Goal: Information Seeking & Learning: Learn about a topic

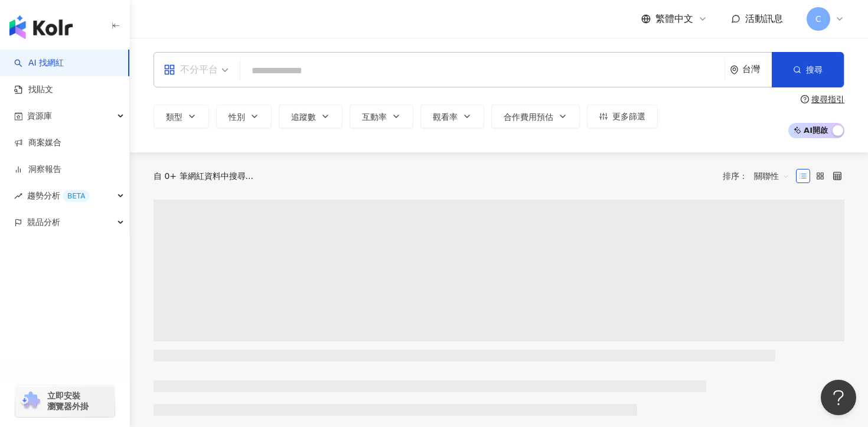
click at [197, 76] on div "不分平台" at bounding box center [191, 69] width 54 height 19
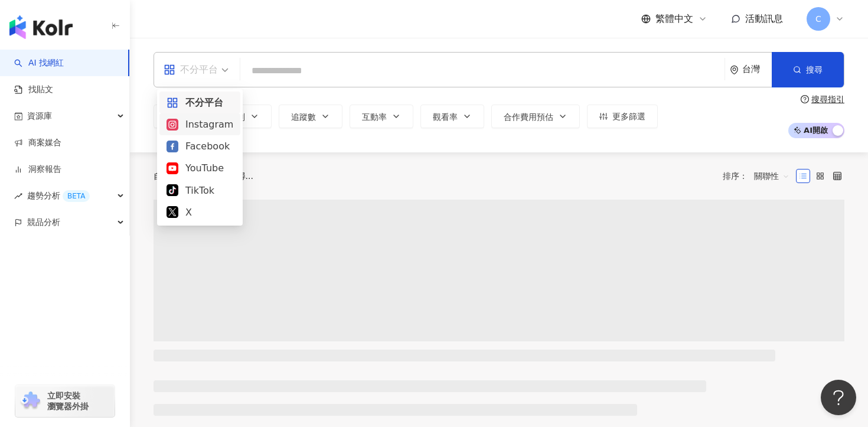
click at [210, 119] on div "Instagram" at bounding box center [199, 124] width 67 height 15
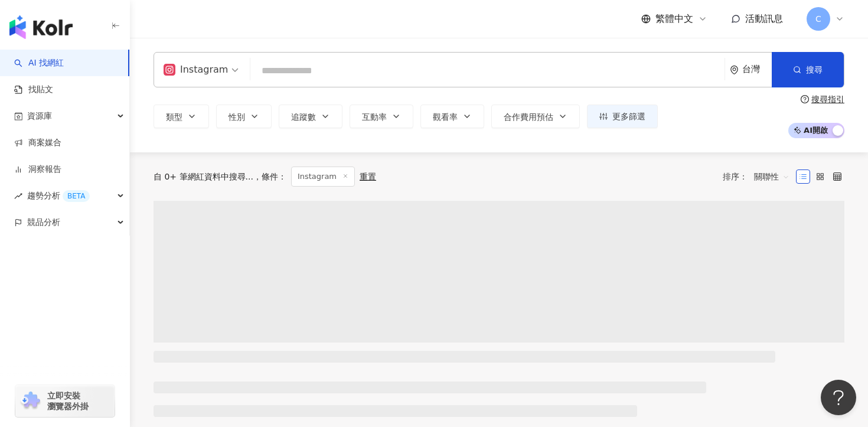
click at [349, 71] on input "search" at bounding box center [487, 71] width 465 height 22
click at [188, 123] on button "類型" at bounding box center [180, 116] width 55 height 24
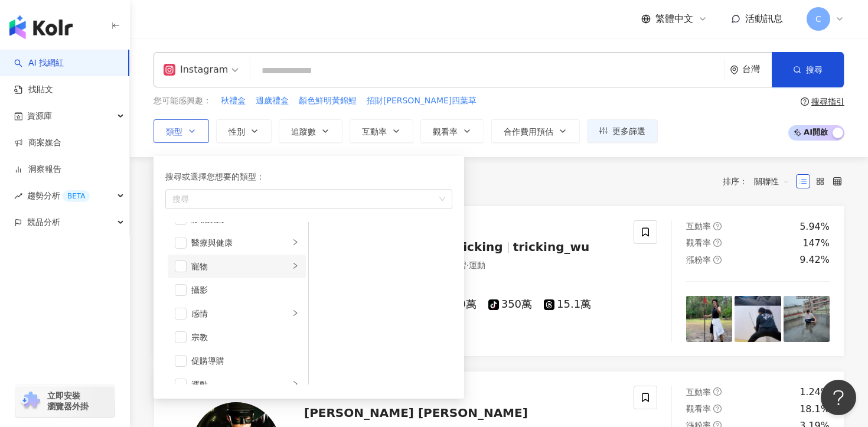
scroll to position [348, 0]
click at [181, 337] on span "button" at bounding box center [181, 337] width 12 height 12
click at [460, 129] on button "觀看率" at bounding box center [452, 131] width 64 height 24
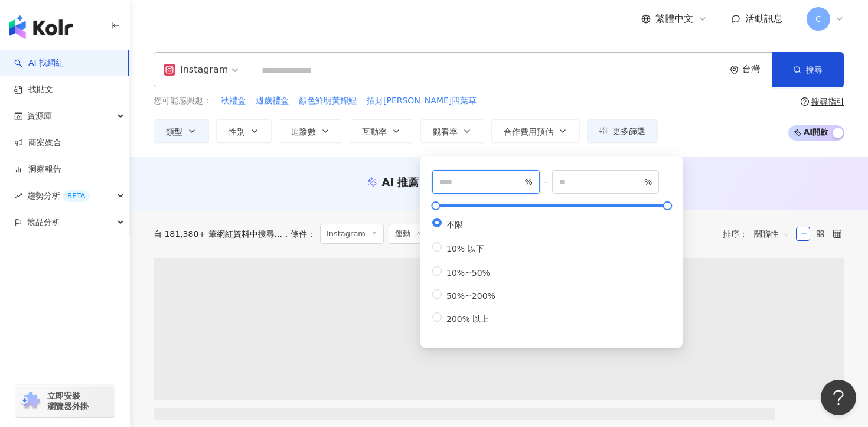
click at [488, 181] on input "number" at bounding box center [480, 181] width 83 height 13
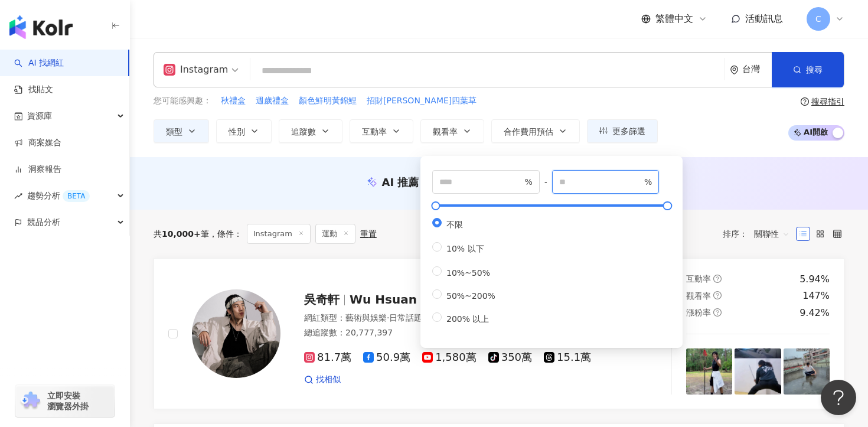
click at [582, 178] on input "number" at bounding box center [600, 181] width 83 height 13
type input "**"
click at [729, 152] on div "Instagram 台灣 搜尋 您可能感興趣： 秋禮盒 週歲禮盒 顏色鮮明黃錦鯉 招財[PERSON_NAME]四葉草 類型 性別 追蹤數 互動率 觀看率 合…" at bounding box center [499, 97] width 738 height 119
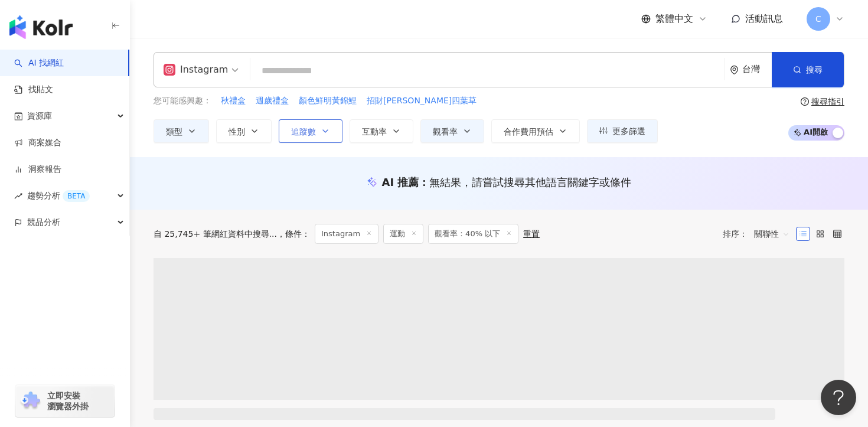
click at [305, 127] on span "追蹤數" at bounding box center [303, 131] width 25 height 9
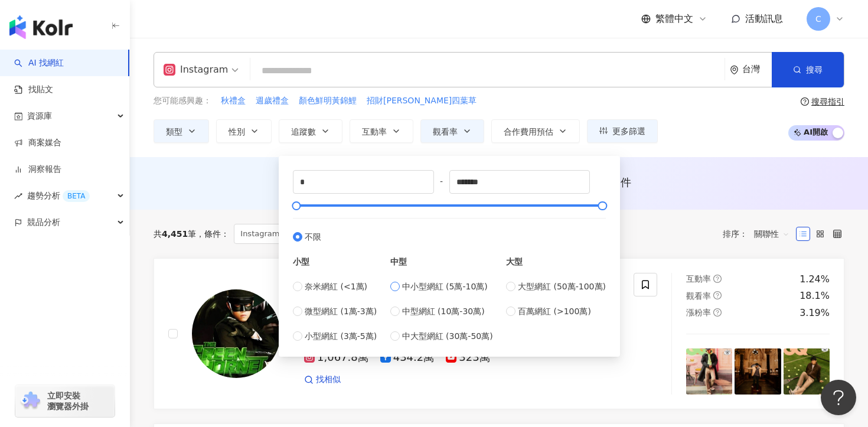
click at [404, 286] on span "中小型網紅 (5萬-10萬)" at bounding box center [445, 286] width 86 height 13
type input "*****"
click at [695, 191] on div "AI 推薦 ： 無結果，請嘗試搜尋其他語言關鍵字或條件" at bounding box center [499, 186] width 738 height 22
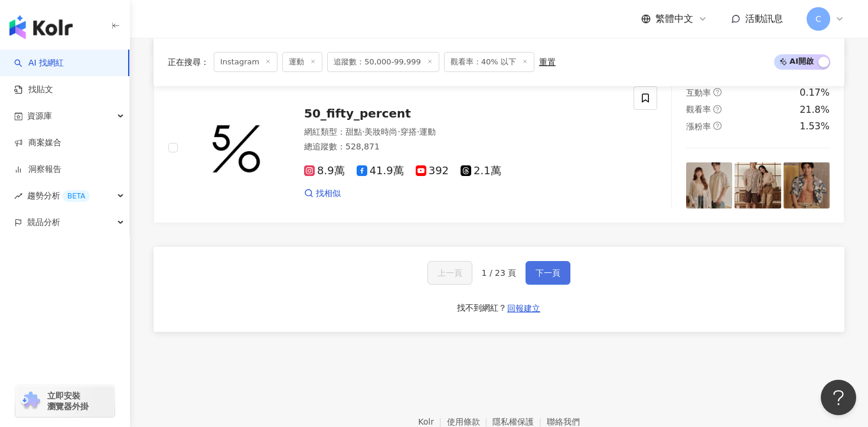
click at [539, 268] on span "下一頁" at bounding box center [547, 272] width 25 height 9
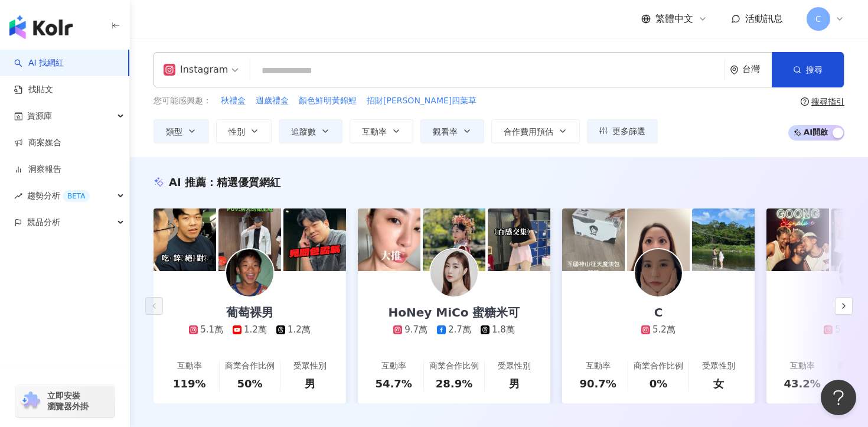
click at [387, 67] on input "search" at bounding box center [487, 71] width 465 height 22
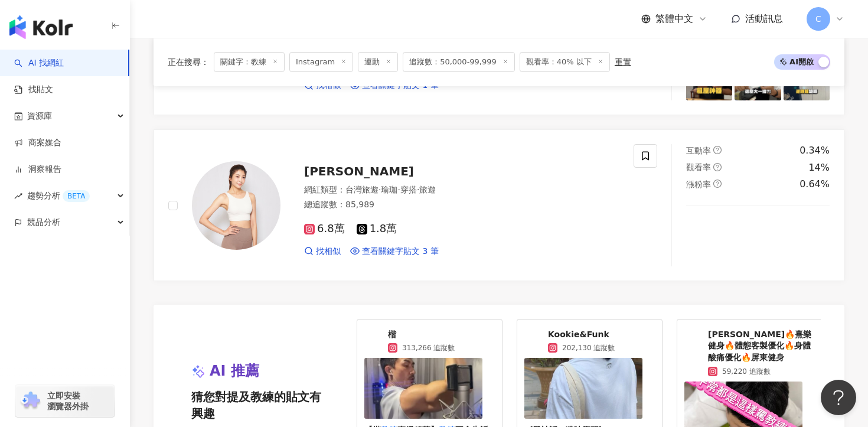
scroll to position [2138, 0]
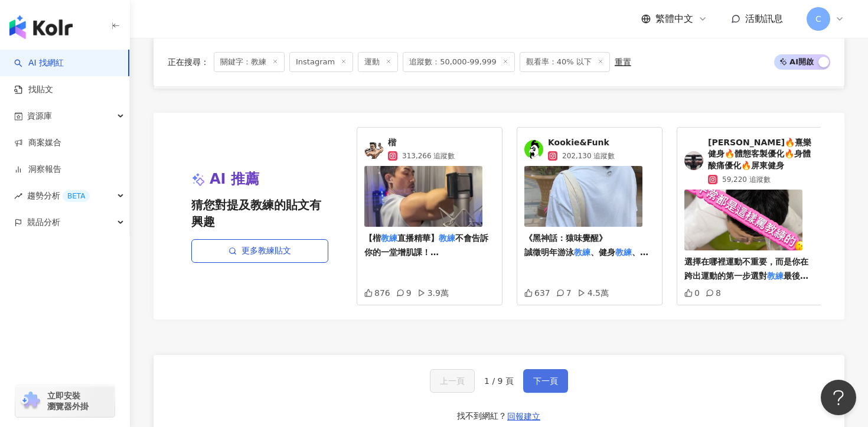
click at [557, 375] on button "下一頁" at bounding box center [545, 381] width 45 height 24
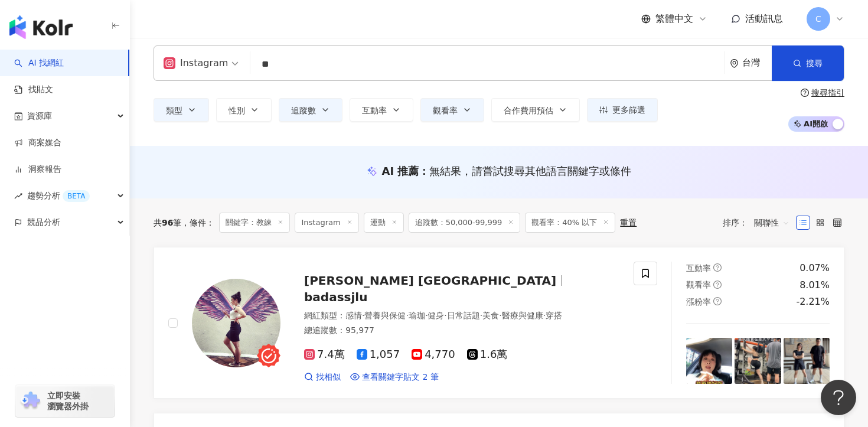
scroll to position [0, 0]
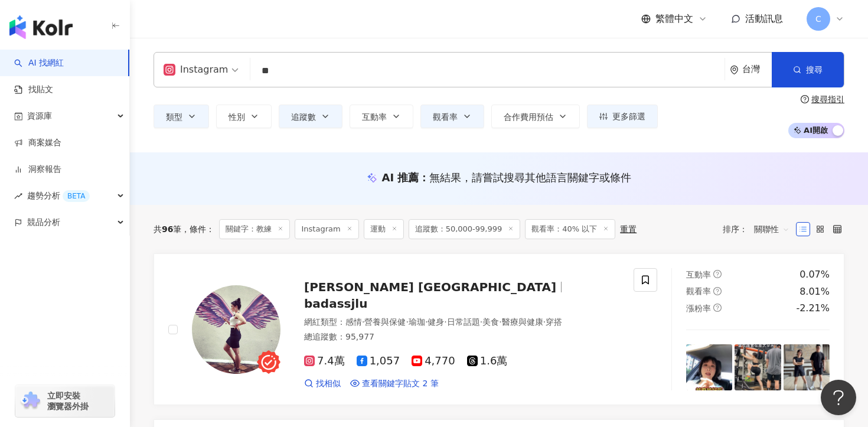
click at [259, 68] on input "**" at bounding box center [487, 71] width 465 height 22
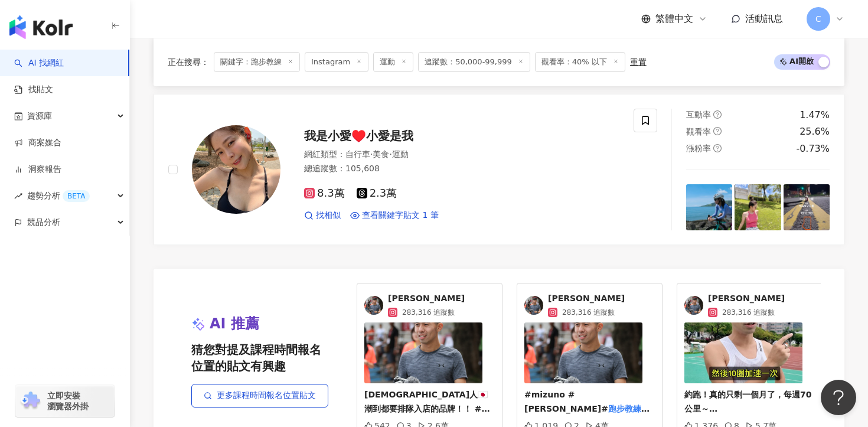
scroll to position [0, 2]
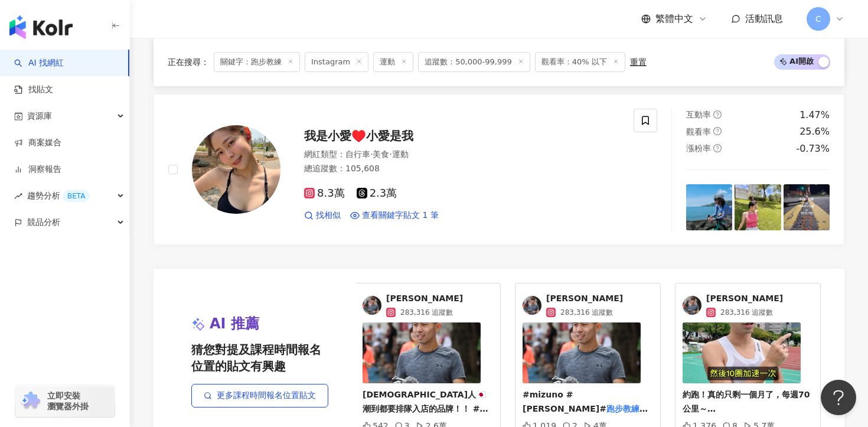
type input "****"
